Goal: Task Accomplishment & Management: Manage account settings

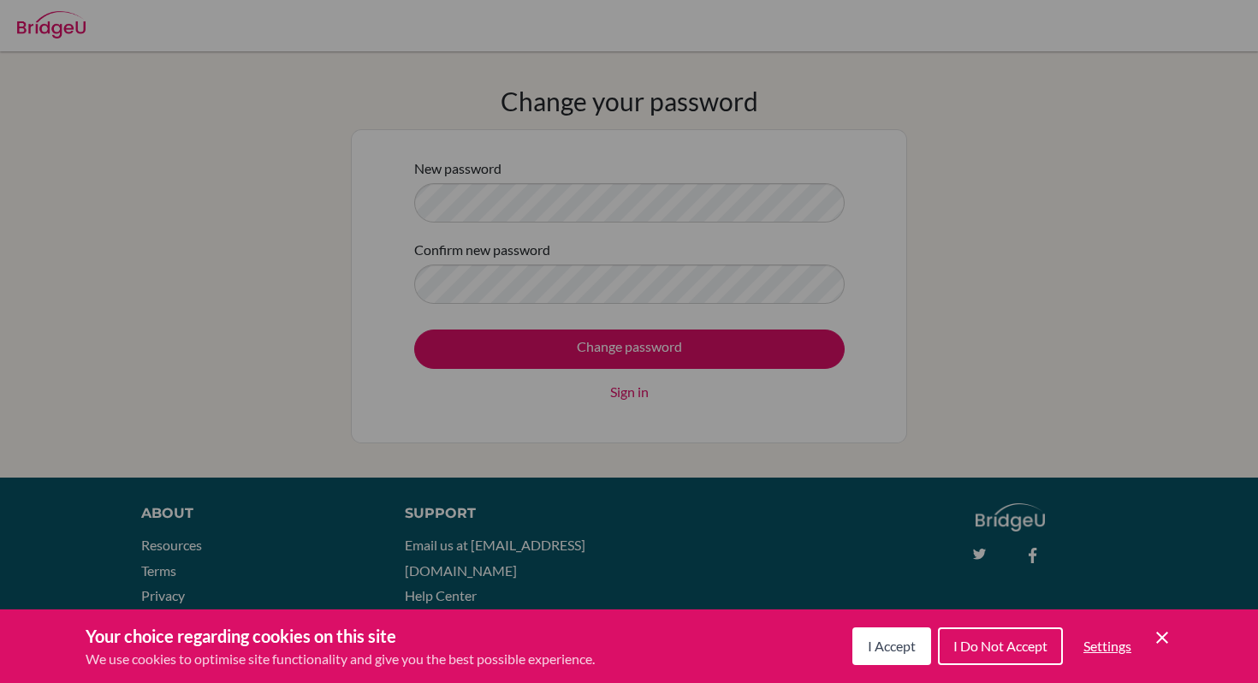
click at [894, 651] on span "I Accept" at bounding box center [892, 646] width 48 height 16
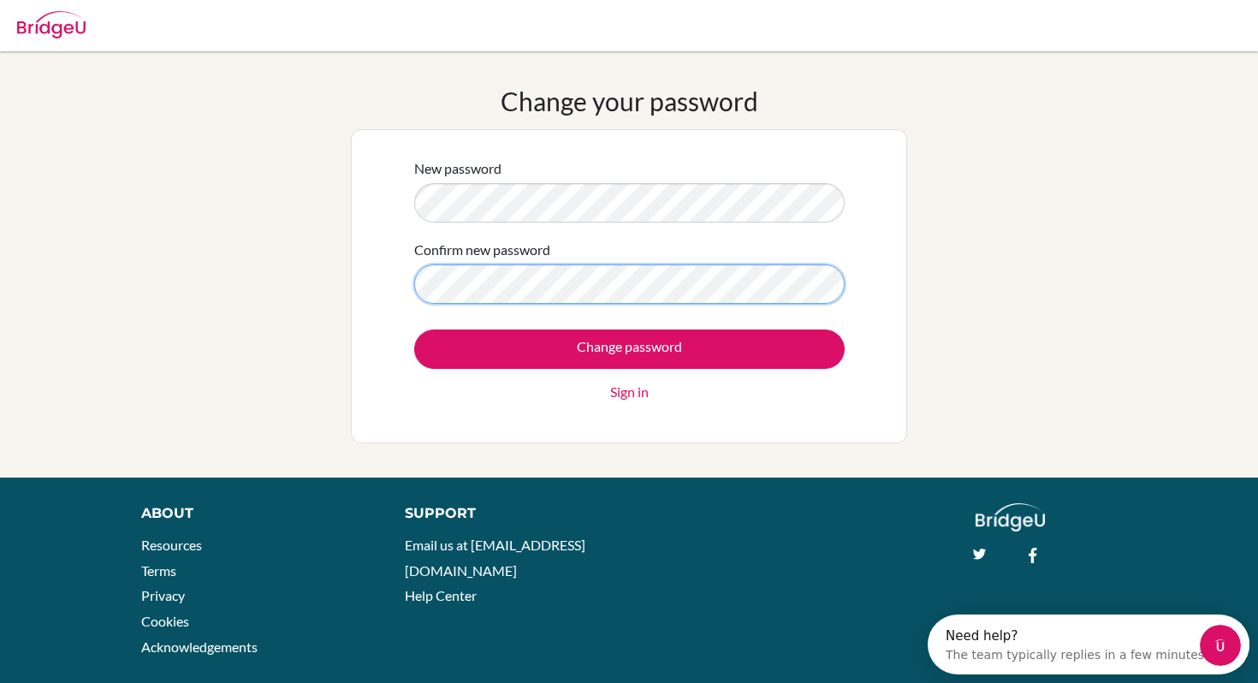
click at [414, 330] on input "Change password" at bounding box center [629, 349] width 431 height 39
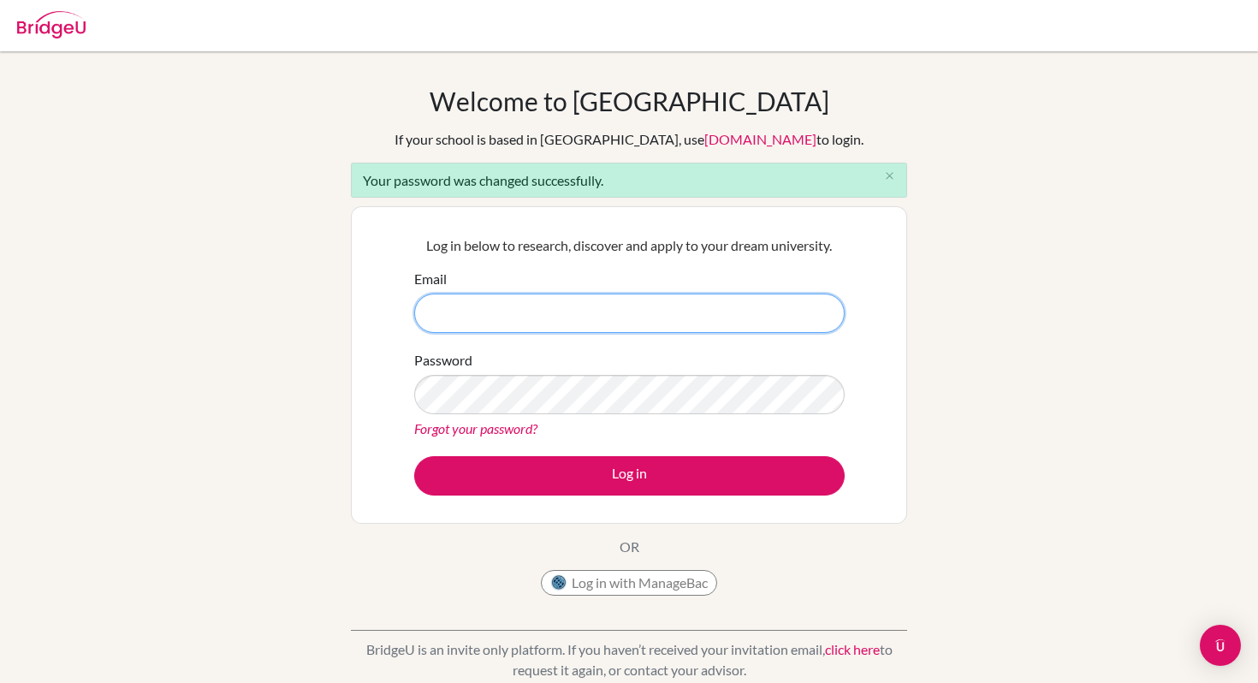
click at [481, 298] on input "Email" at bounding box center [629, 313] width 431 height 39
type input "[EMAIL_ADDRESS][DOMAIN_NAME]"
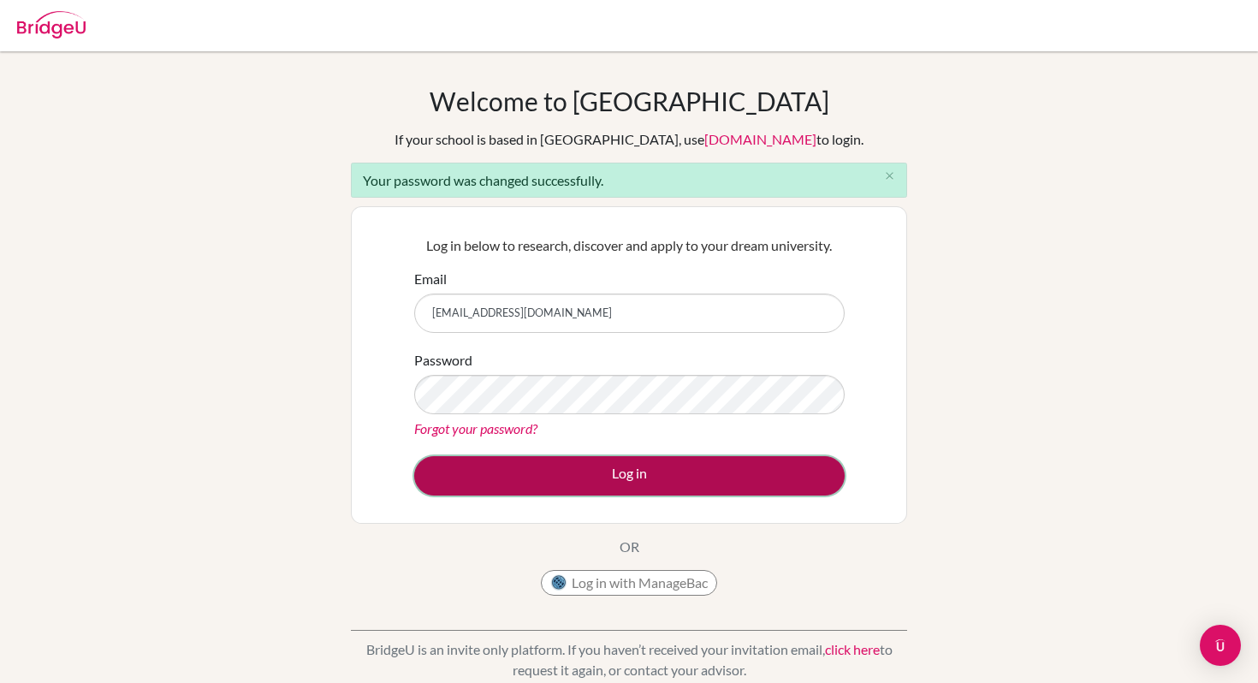
click at [608, 462] on button "Log in" at bounding box center [629, 475] width 431 height 39
